Goal: Use online tool/utility: Use online tool/utility

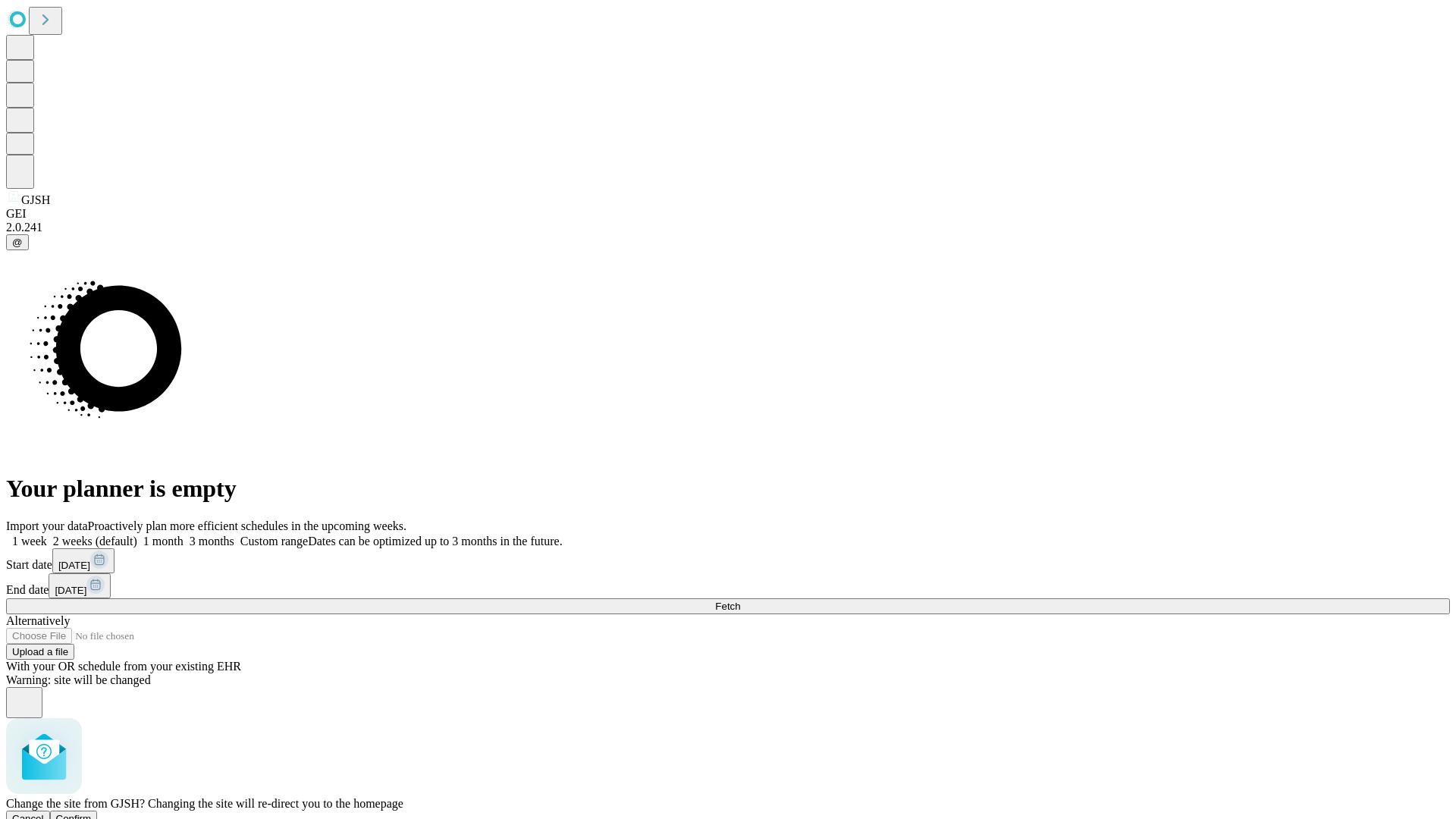
click at [92, 813] on span "Confirm" at bounding box center [74, 818] width 35 height 12
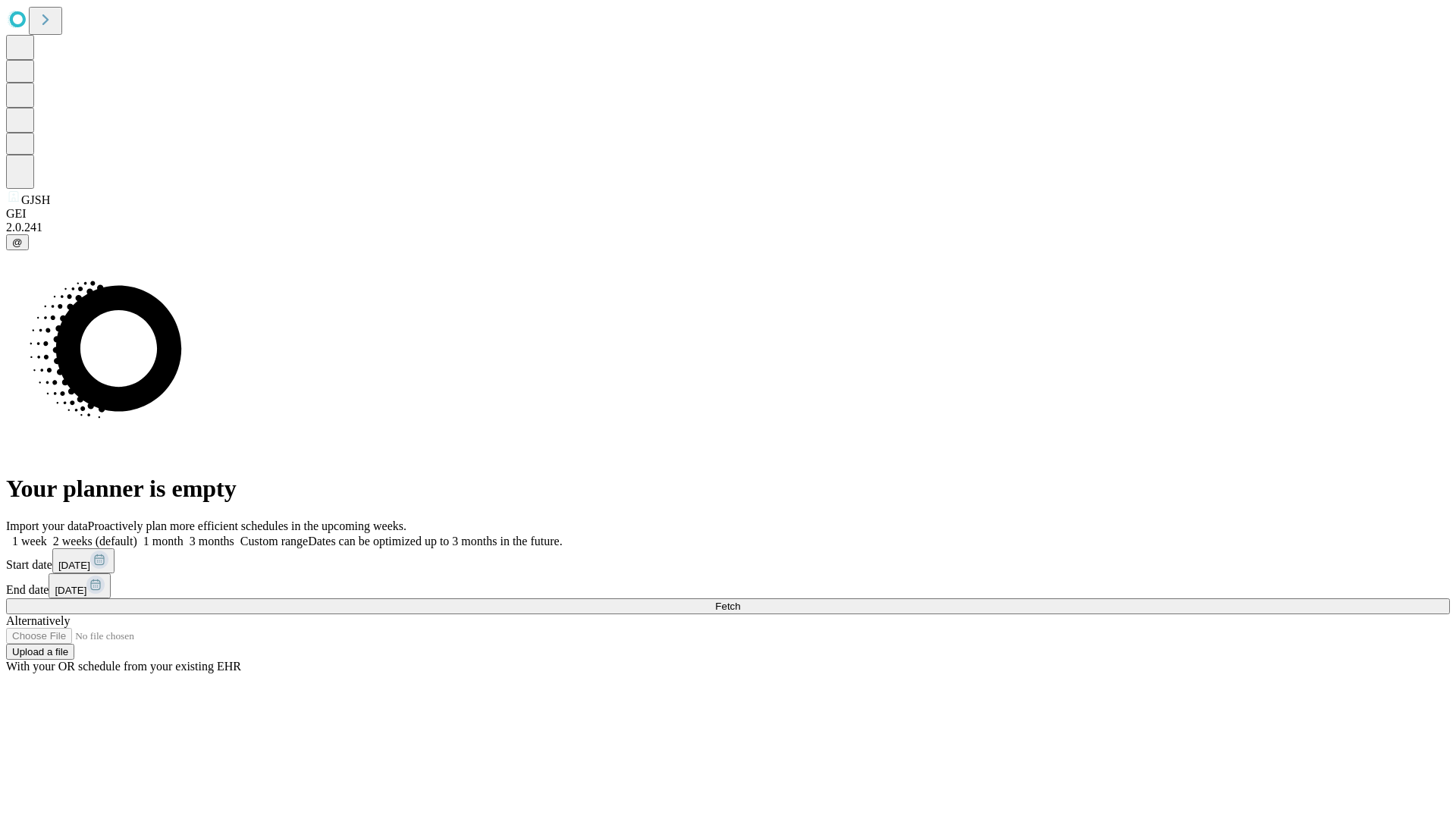
click at [47, 534] on label "1 week" at bounding box center [26, 541] width 41 height 13
click at [740, 601] on span "Fetch" at bounding box center [727, 606] width 25 height 12
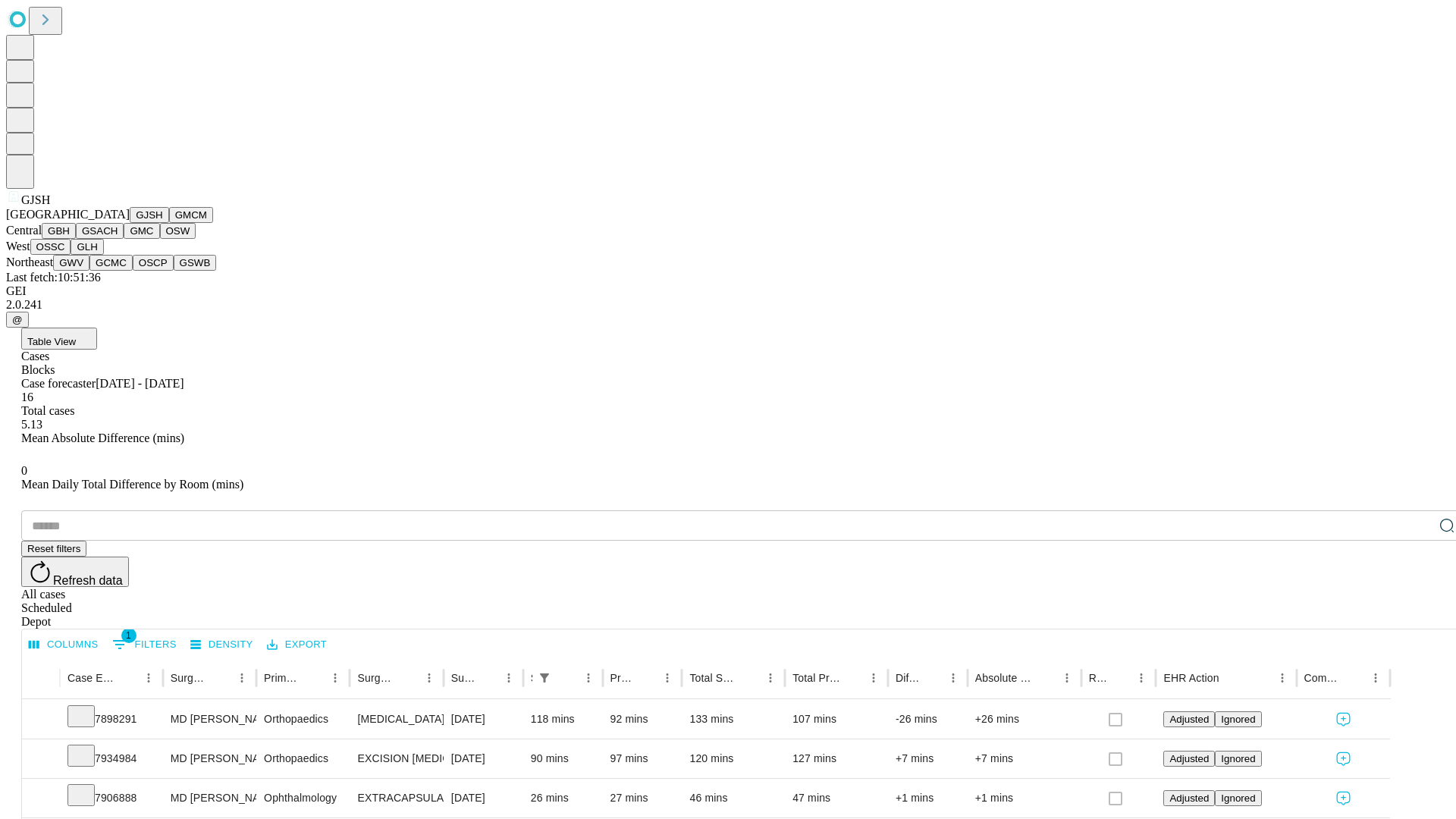
click at [169, 223] on button "GMCM" at bounding box center [190, 214] width 44 height 16
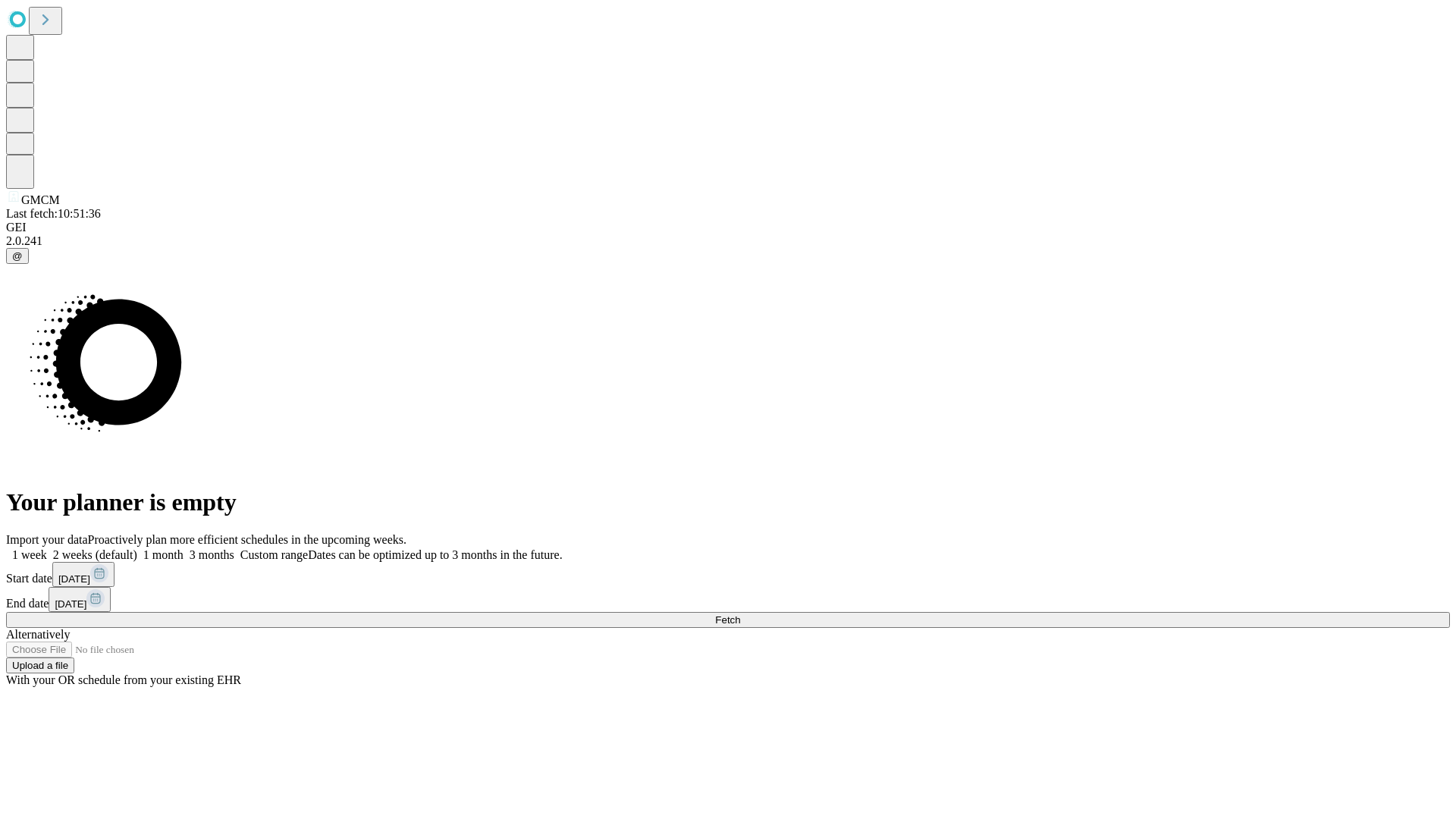
click at [47, 548] on label "1 week" at bounding box center [26, 554] width 41 height 13
click at [740, 615] on span "Fetch" at bounding box center [727, 620] width 25 height 12
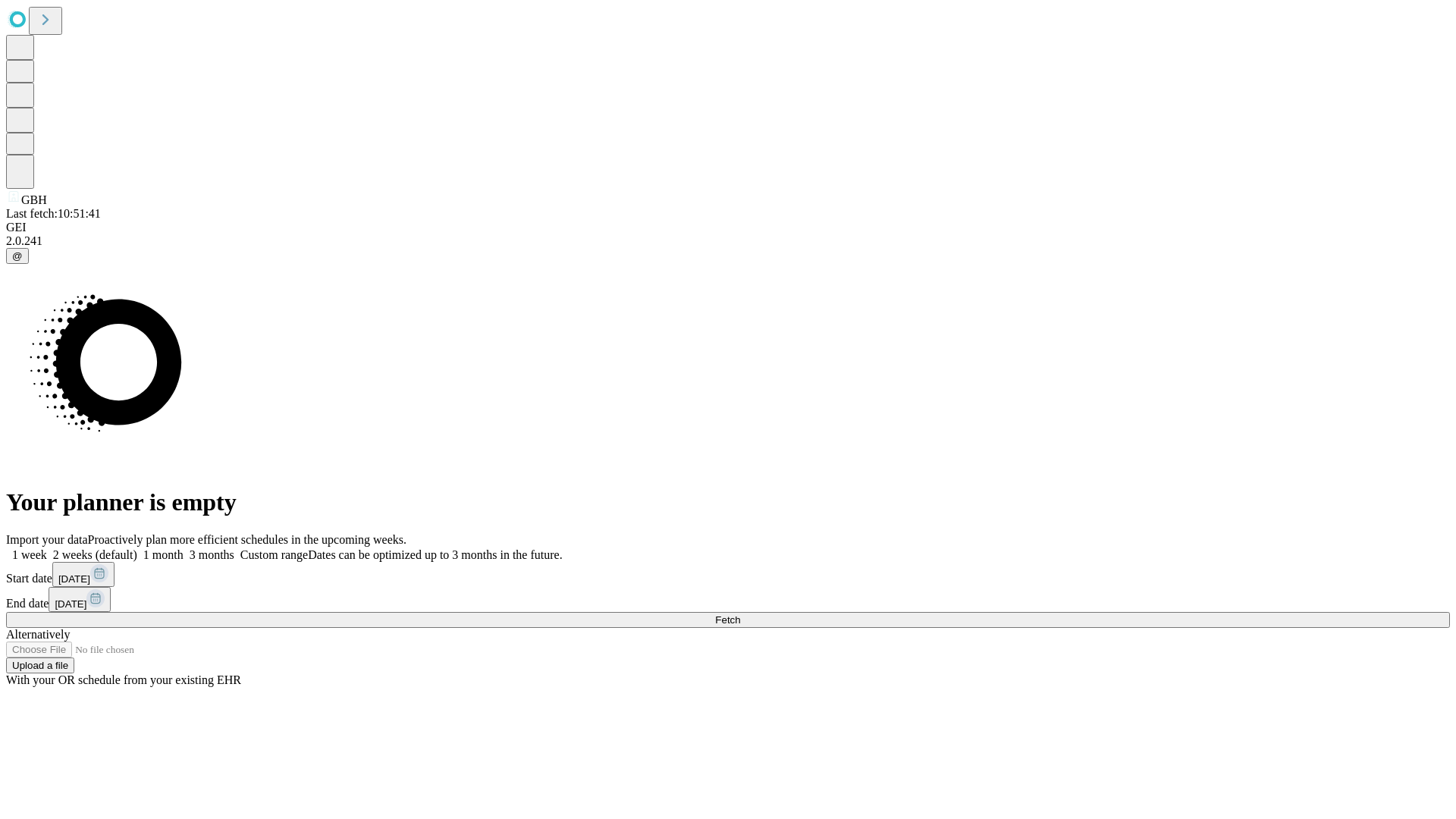
click at [47, 548] on label "1 week" at bounding box center [26, 554] width 41 height 13
click at [740, 615] on span "Fetch" at bounding box center [727, 620] width 25 height 12
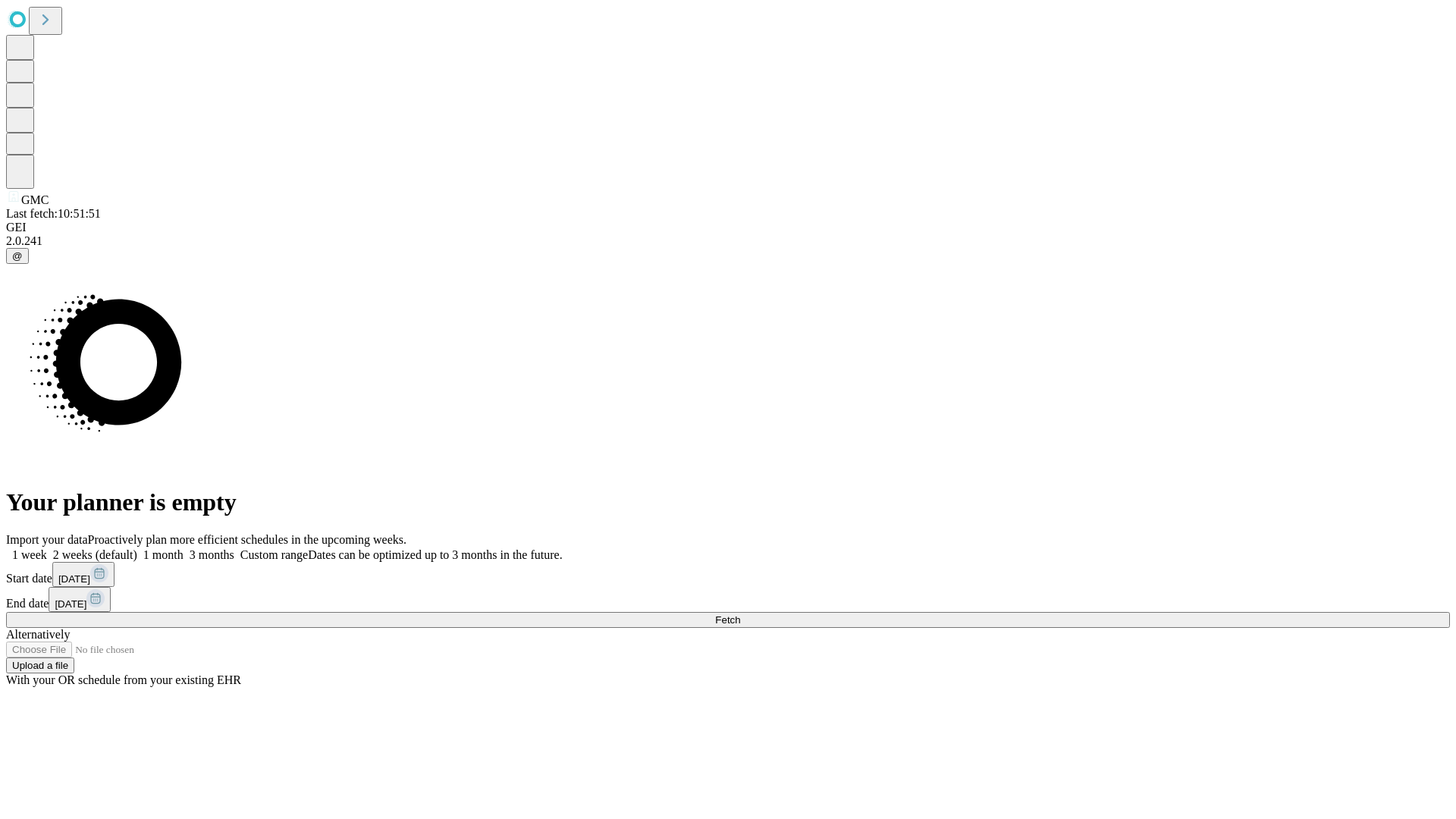
click at [47, 548] on label "1 week" at bounding box center [26, 554] width 41 height 13
click at [740, 615] on span "Fetch" at bounding box center [727, 620] width 25 height 12
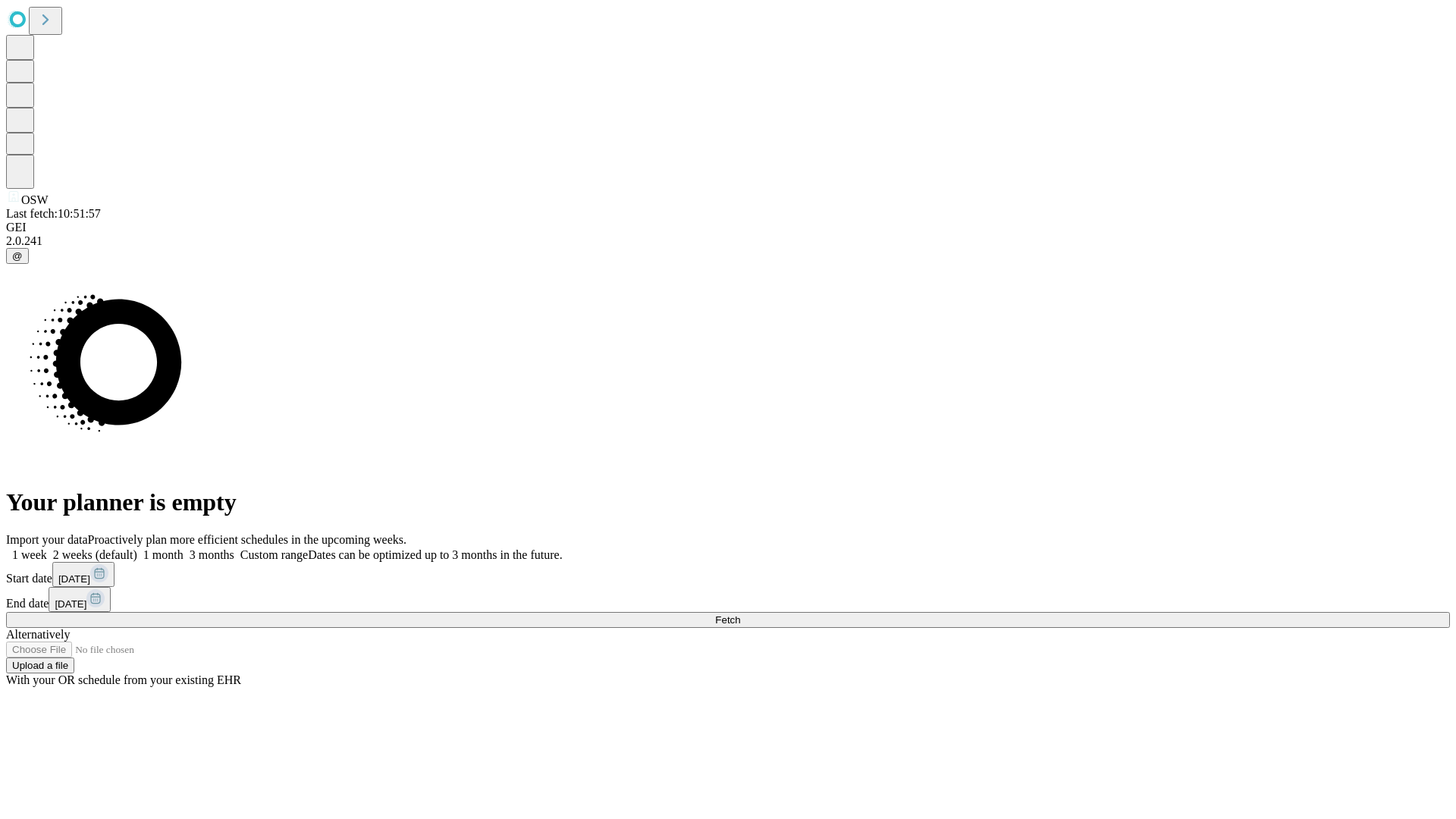
click at [740, 615] on span "Fetch" at bounding box center [727, 620] width 25 height 12
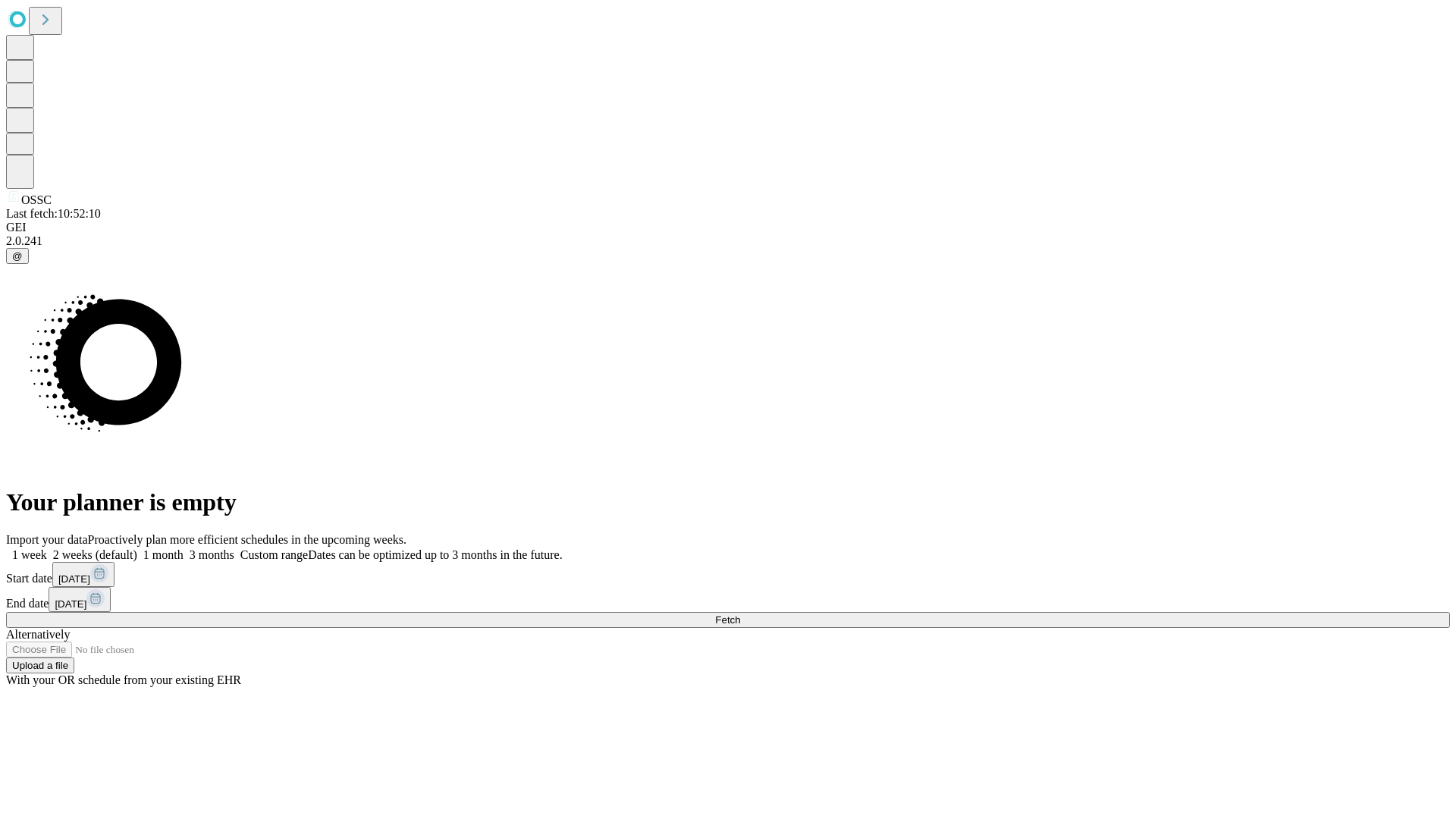
click at [47, 548] on label "1 week" at bounding box center [26, 554] width 41 height 13
click at [740, 615] on span "Fetch" at bounding box center [727, 620] width 25 height 12
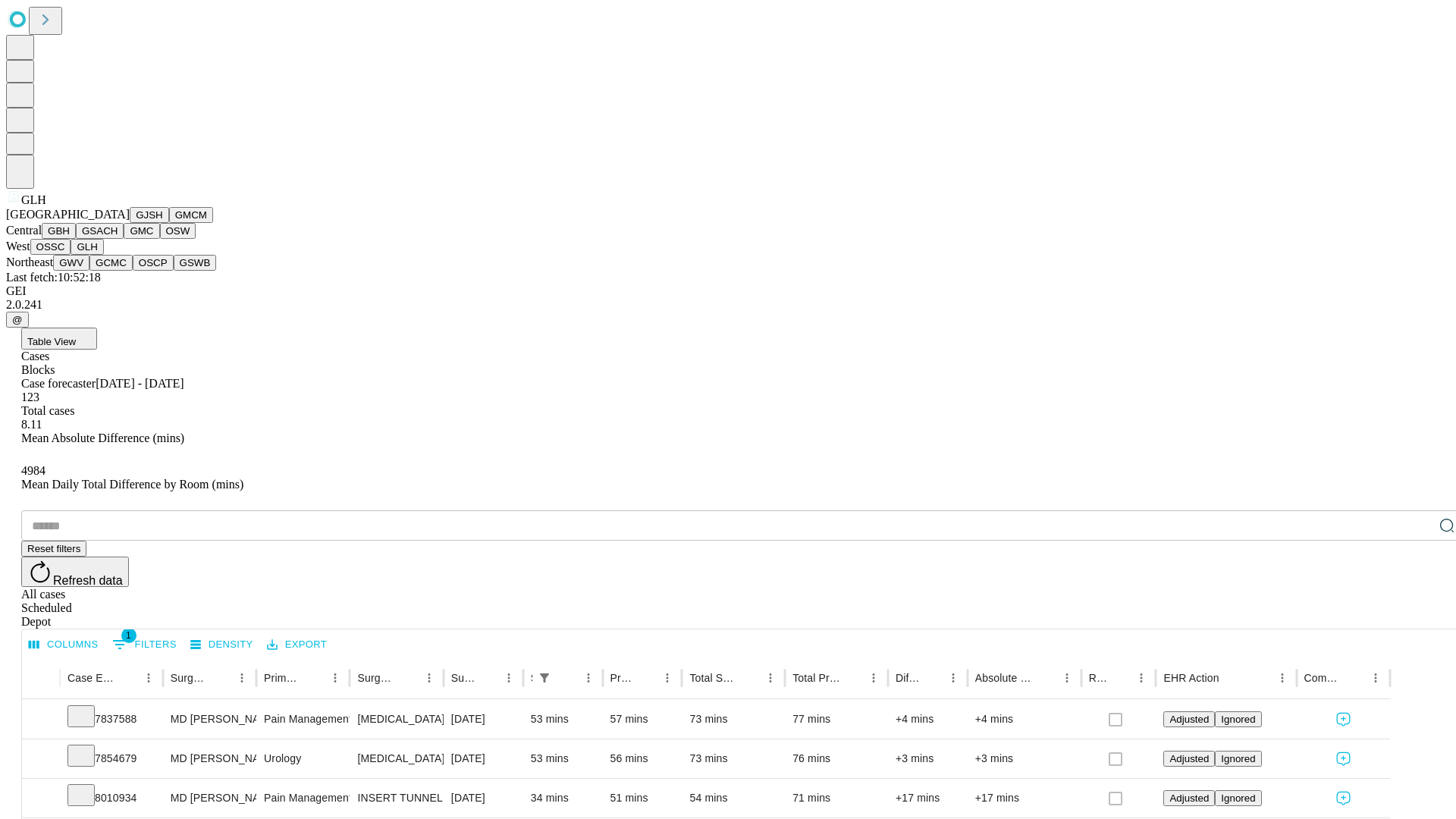
click at [89, 271] on button "GWV" at bounding box center [71, 262] width 36 height 16
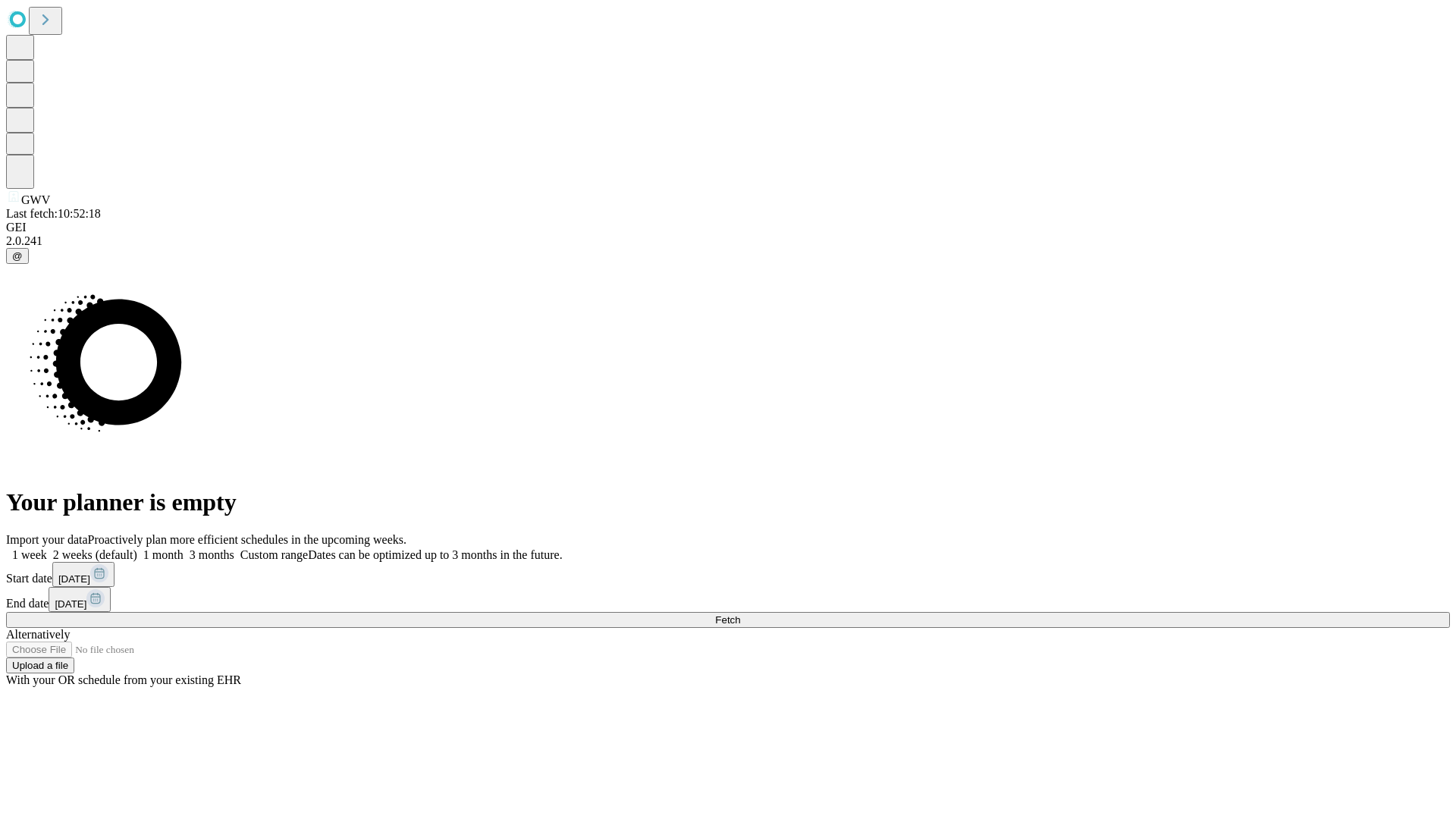
click at [47, 548] on label "1 week" at bounding box center [26, 554] width 41 height 13
click at [740, 615] on span "Fetch" at bounding box center [727, 620] width 25 height 12
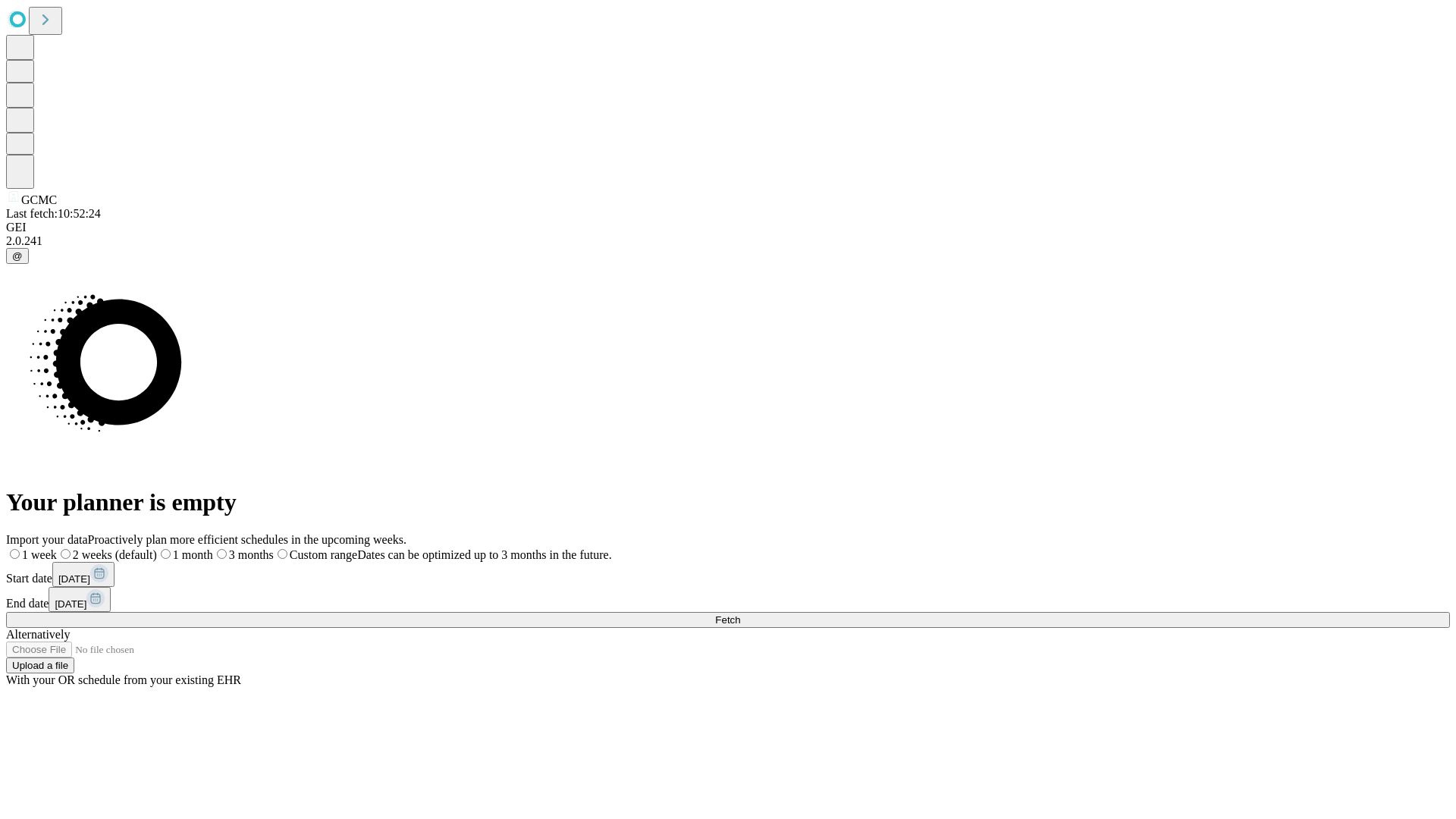
click at [740, 615] on span "Fetch" at bounding box center [727, 620] width 25 height 12
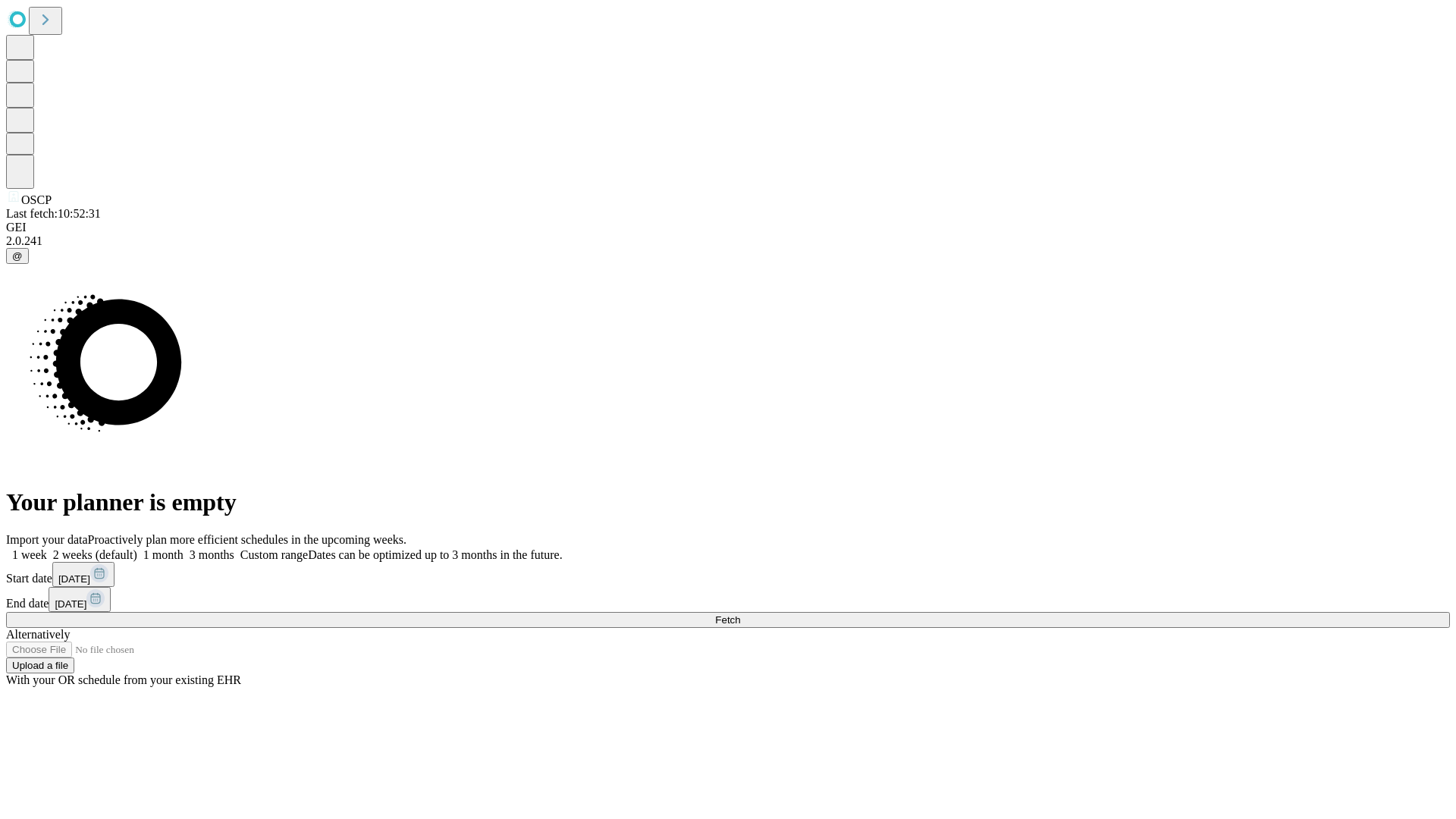
click at [47, 548] on label "1 week" at bounding box center [26, 554] width 41 height 13
click at [740, 615] on span "Fetch" at bounding box center [727, 620] width 25 height 12
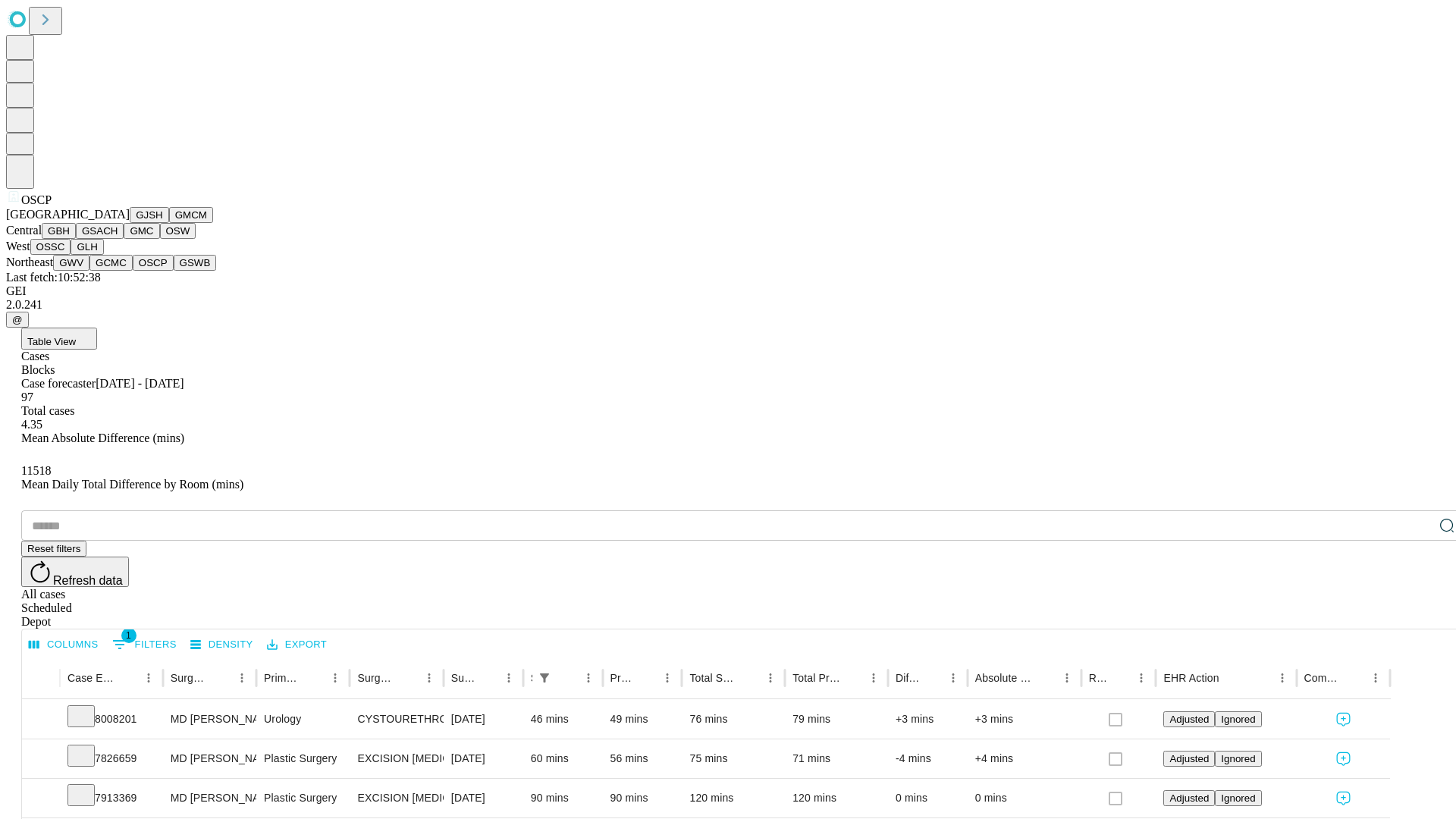
click at [174, 271] on button "GSWB" at bounding box center [195, 262] width 43 height 16
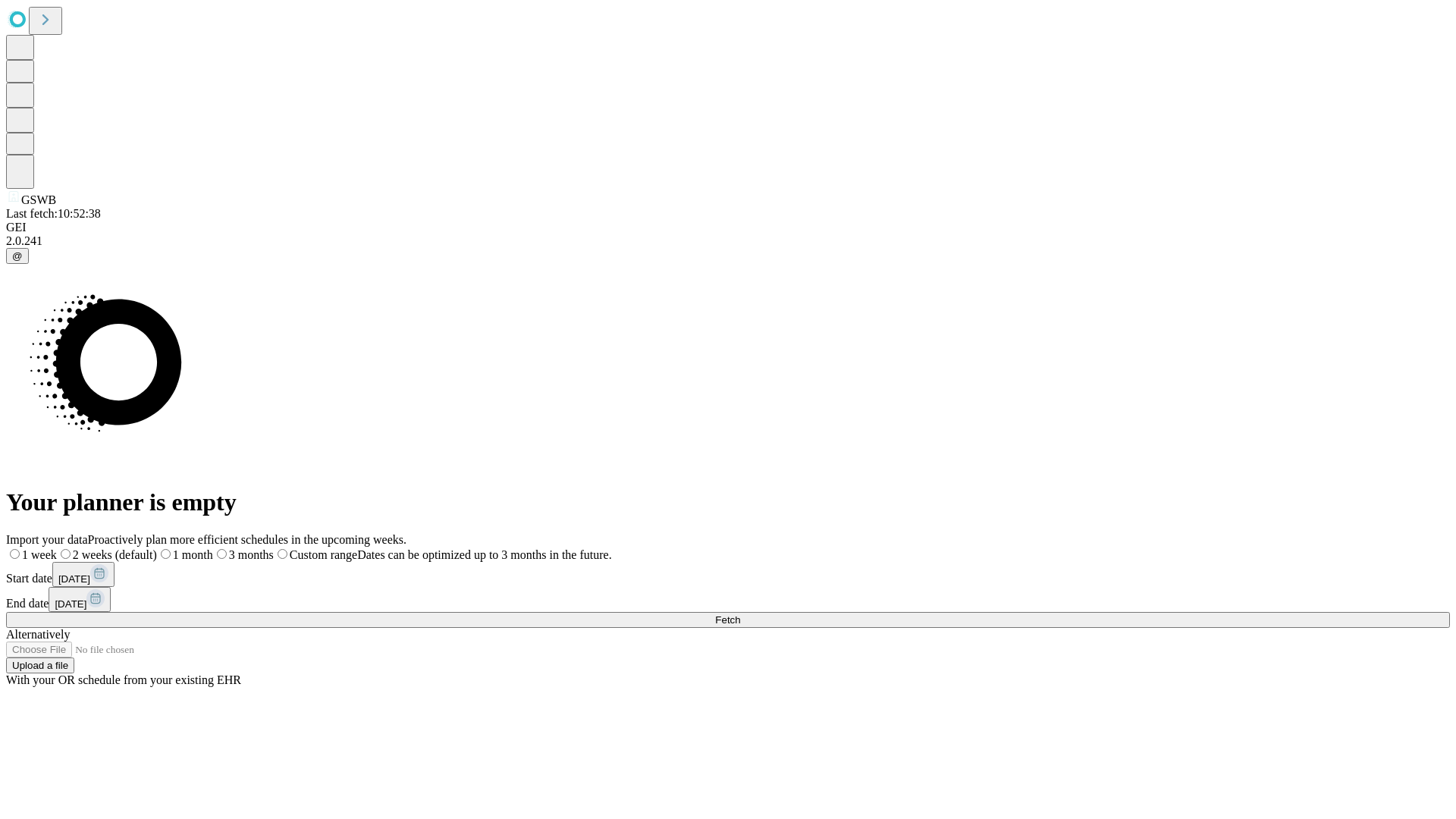
click at [57, 548] on label "1 week" at bounding box center [32, 554] width 51 height 13
click at [740, 615] on span "Fetch" at bounding box center [727, 620] width 25 height 12
